Goal: Transaction & Acquisition: Download file/media

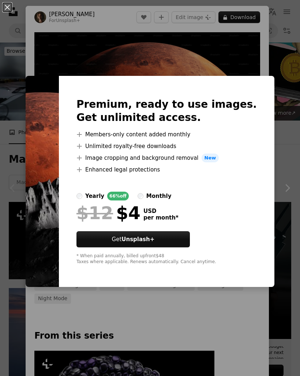
click at [251, 55] on div "An X shape Premium, ready to use images. Get unlimited access. A plus sign Memb…" at bounding box center [150, 188] width 300 height 376
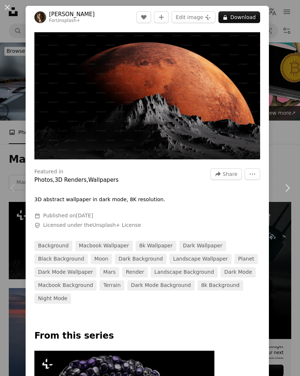
click at [260, 37] on img "Zoom in on this image" at bounding box center [147, 95] width 226 height 127
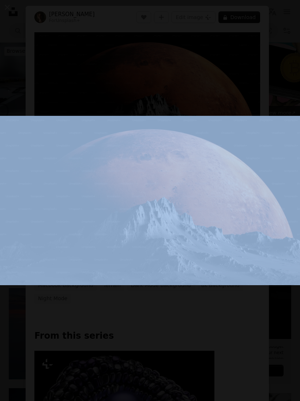
click at [270, 145] on img "Zoom out on this image" at bounding box center [150, 201] width 301 height 170
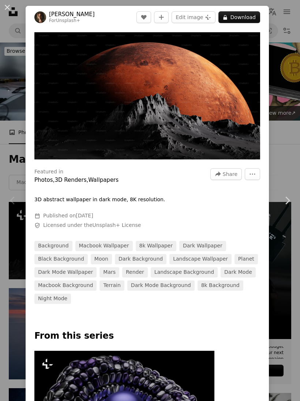
click at [252, 135] on img "Zoom in on this image" at bounding box center [147, 95] width 226 height 127
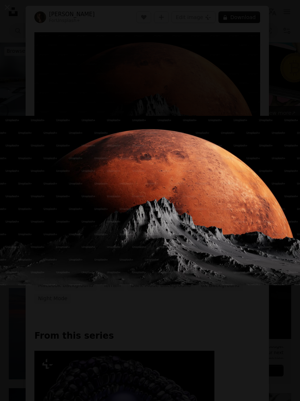
click at [240, 47] on button "Zoom out on this image" at bounding box center [150, 200] width 301 height 401
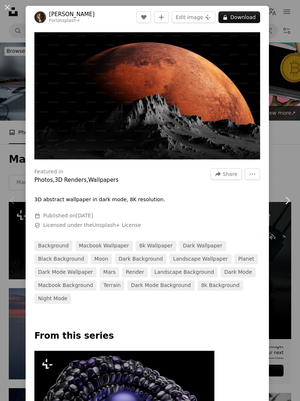
click at [291, 119] on div "An X shape Chevron left Chevron right [PERSON_NAME] For Unsplash+ A heart A plu…" at bounding box center [150, 200] width 300 height 401
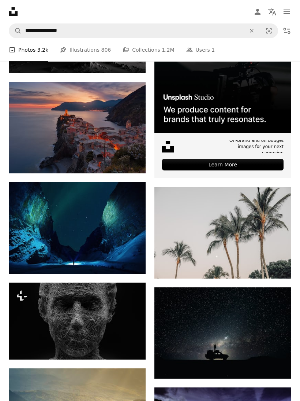
scroll to position [205, 0]
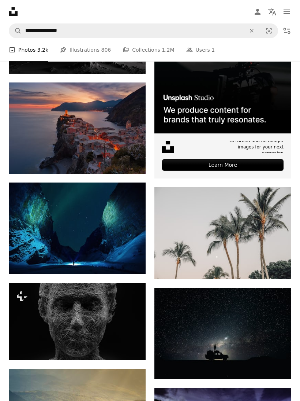
click at [117, 231] on img at bounding box center [77, 228] width 137 height 92
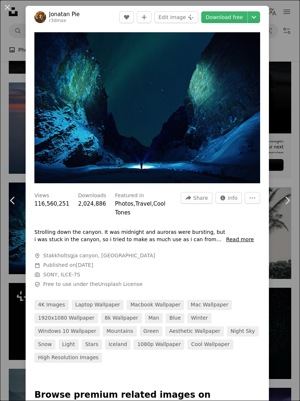
click at [290, 124] on div "An X shape Chevron left Chevron right Jonatan Pie r3dmax A heart A plus sign Ed…" at bounding box center [150, 200] width 300 height 401
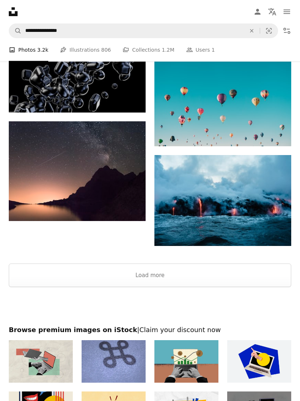
scroll to position [1046, 0]
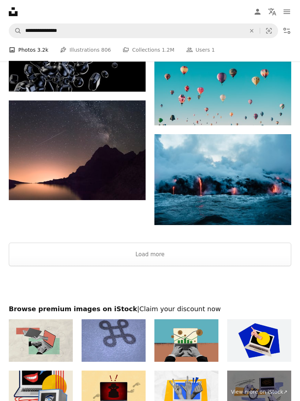
click at [217, 264] on button "Load more" at bounding box center [150, 253] width 283 height 23
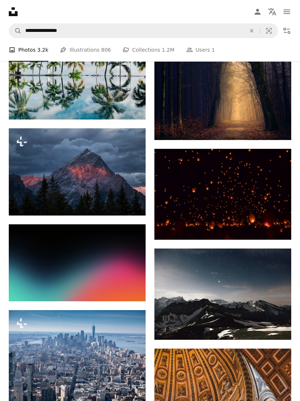
scroll to position [1615, 0]
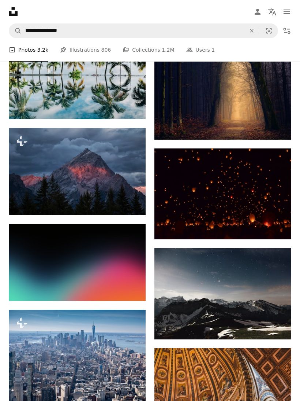
click at [126, 192] on img at bounding box center [77, 171] width 137 height 87
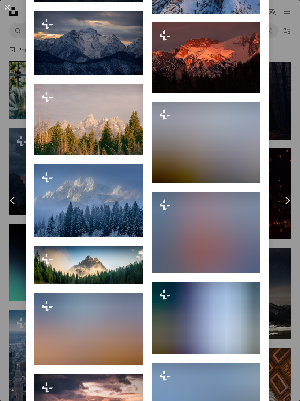
scroll to position [639, 0]
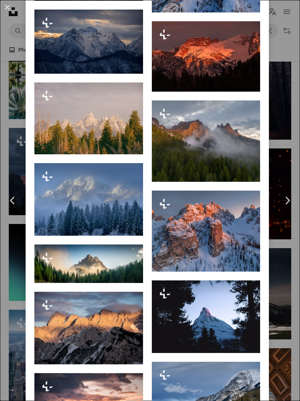
click at [292, 111] on div "An X shape Chevron left Chevron right Ales Krivec For Unsplash+ A heart A plus …" at bounding box center [150, 200] width 300 height 401
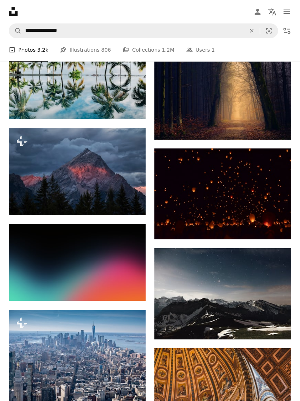
click at [248, 106] on img at bounding box center [223, 94] width 137 height 92
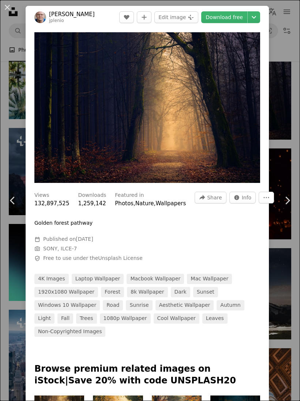
click at [244, 16] on link "Download free" at bounding box center [224, 17] width 46 height 12
